Goal: Communication & Community: Answer question/provide support

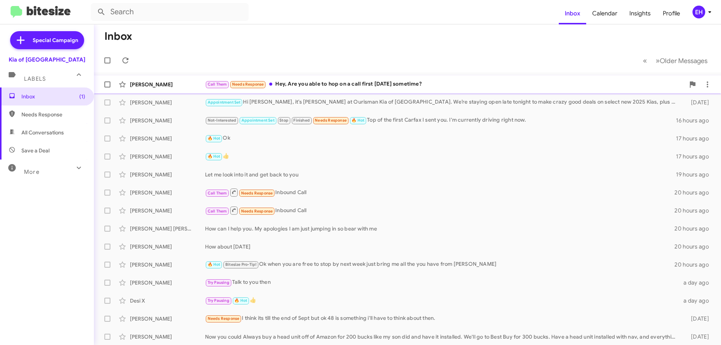
click at [333, 87] on div "Call Them Needs Response Hey, Are you able to hop on a call first [DATE] someti…" at bounding box center [445, 84] width 480 height 9
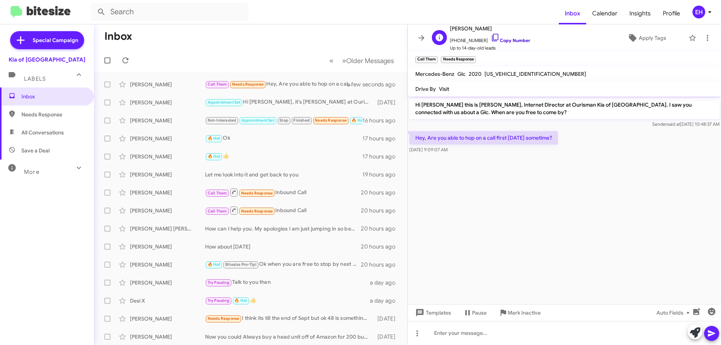
click at [506, 40] on link "Copy Number" at bounding box center [510, 41] width 39 height 6
drag, startPoint x: 509, startPoint y: 41, endPoint x: 306, endPoint y: 2, distance: 206.6
click at [509, 41] on link "Copy Number" at bounding box center [510, 41] width 39 height 6
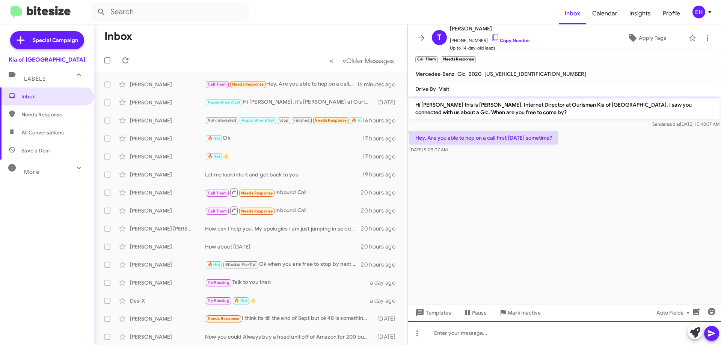
click at [482, 333] on div at bounding box center [564, 333] width 313 height 24
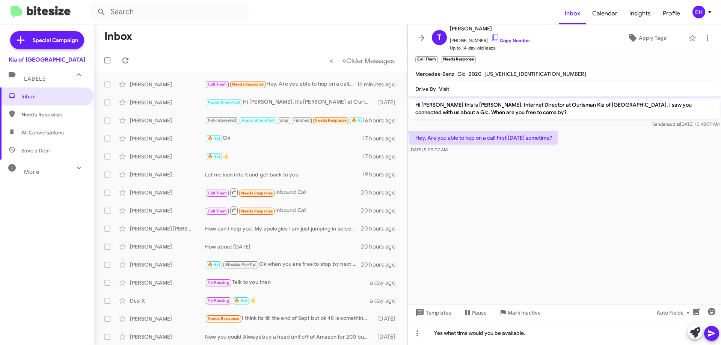
click at [712, 330] on icon at bounding box center [711, 333] width 9 height 9
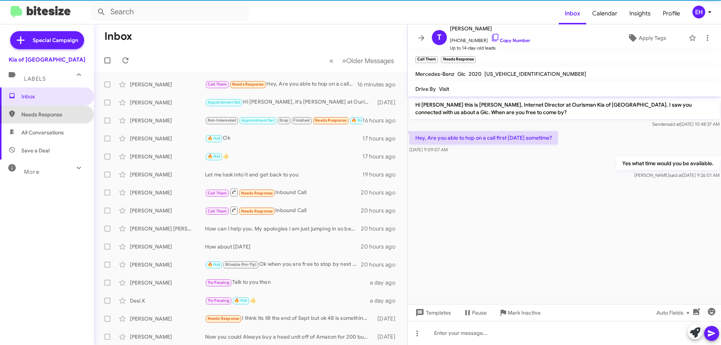
click at [56, 109] on span "Needs Response" at bounding box center [47, 114] width 94 height 18
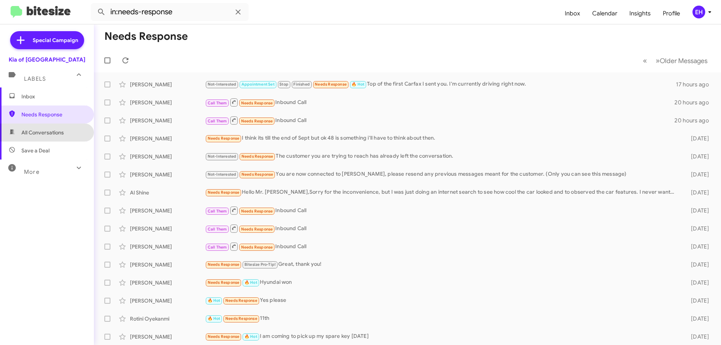
click at [47, 129] on span "All Conversations" at bounding box center [42, 133] width 42 height 8
type input "in:all-conversations"
